Goal: Register for event/course

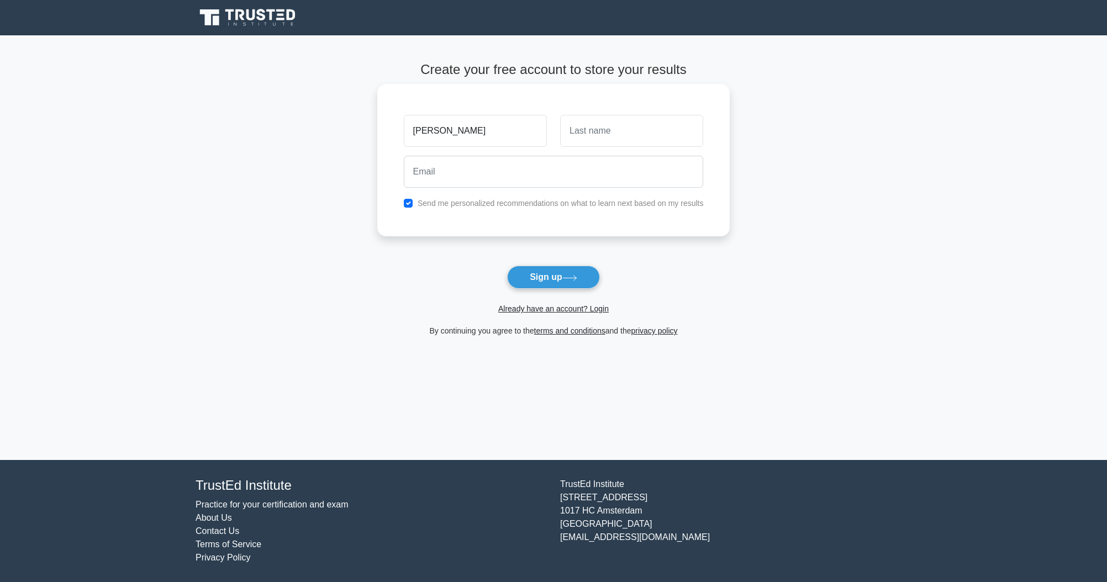
type input "[PERSON_NAME]"
click at [618, 123] on input "text" at bounding box center [631, 131] width 143 height 32
type input "NIJIMBERE"
click at [515, 185] on input "email" at bounding box center [554, 172] width 300 height 32
type input "nijimbereeric240@gmail.com"
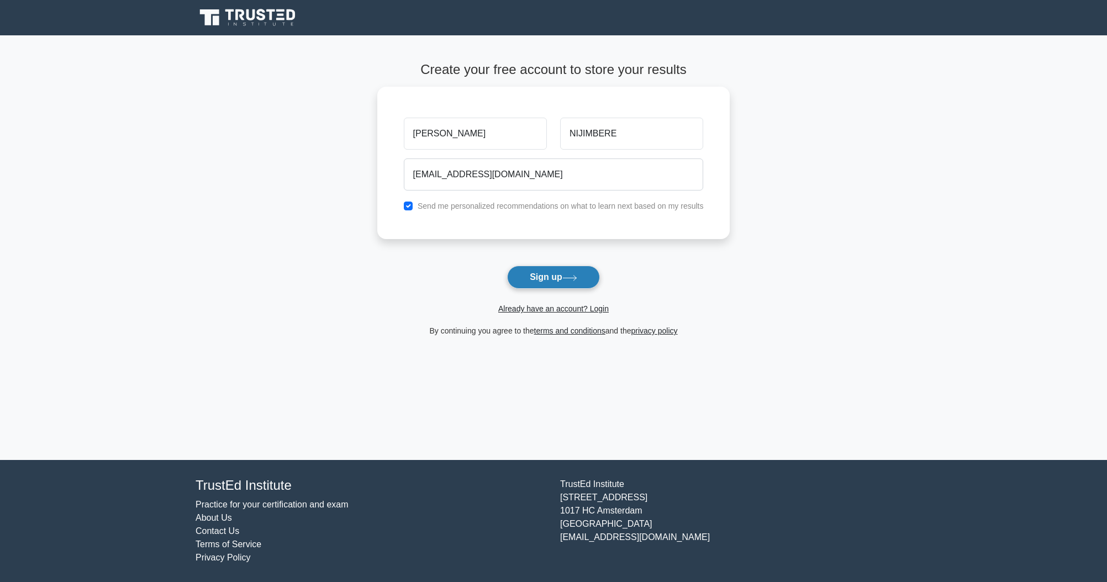
click at [537, 276] on button "Sign up" at bounding box center [553, 277] width 93 height 23
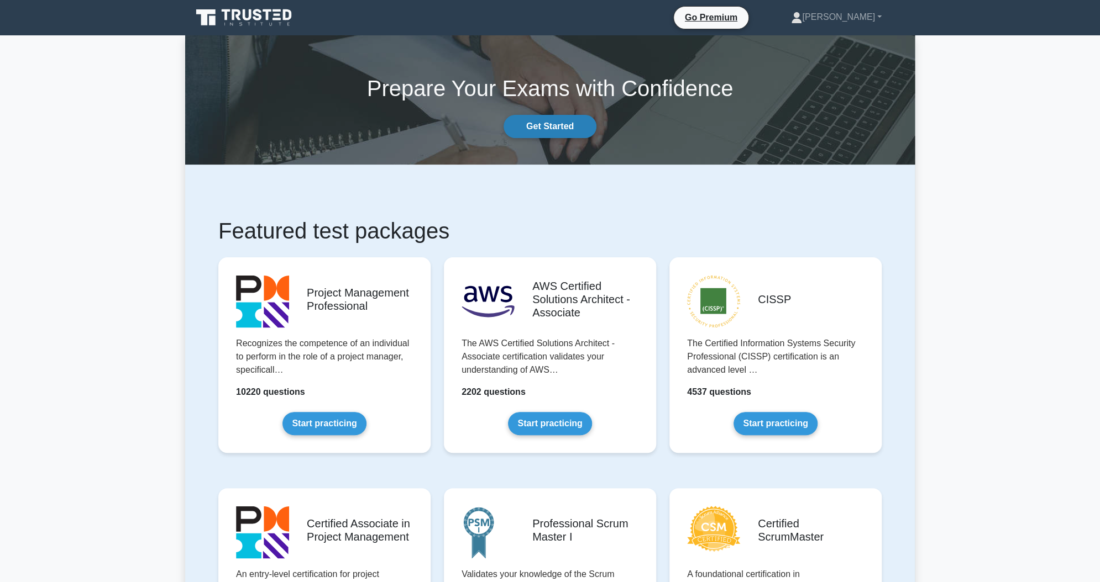
click at [559, 124] on link "Get Started" at bounding box center [549, 126] width 93 height 23
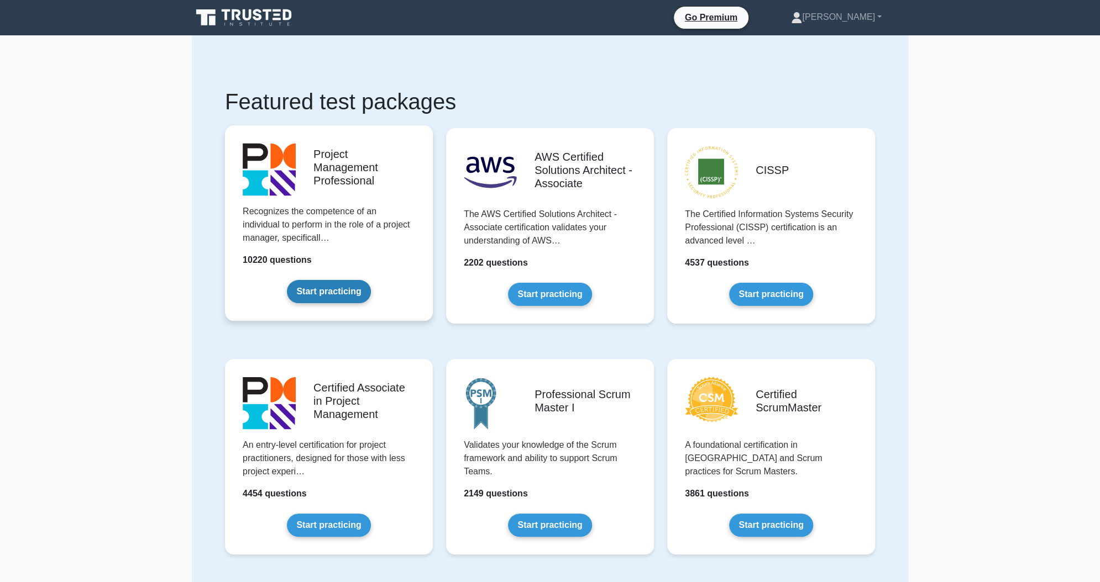
click at [309, 297] on link "Start practicing" at bounding box center [328, 291] width 83 height 23
